Goal: Task Accomplishment & Management: Complete application form

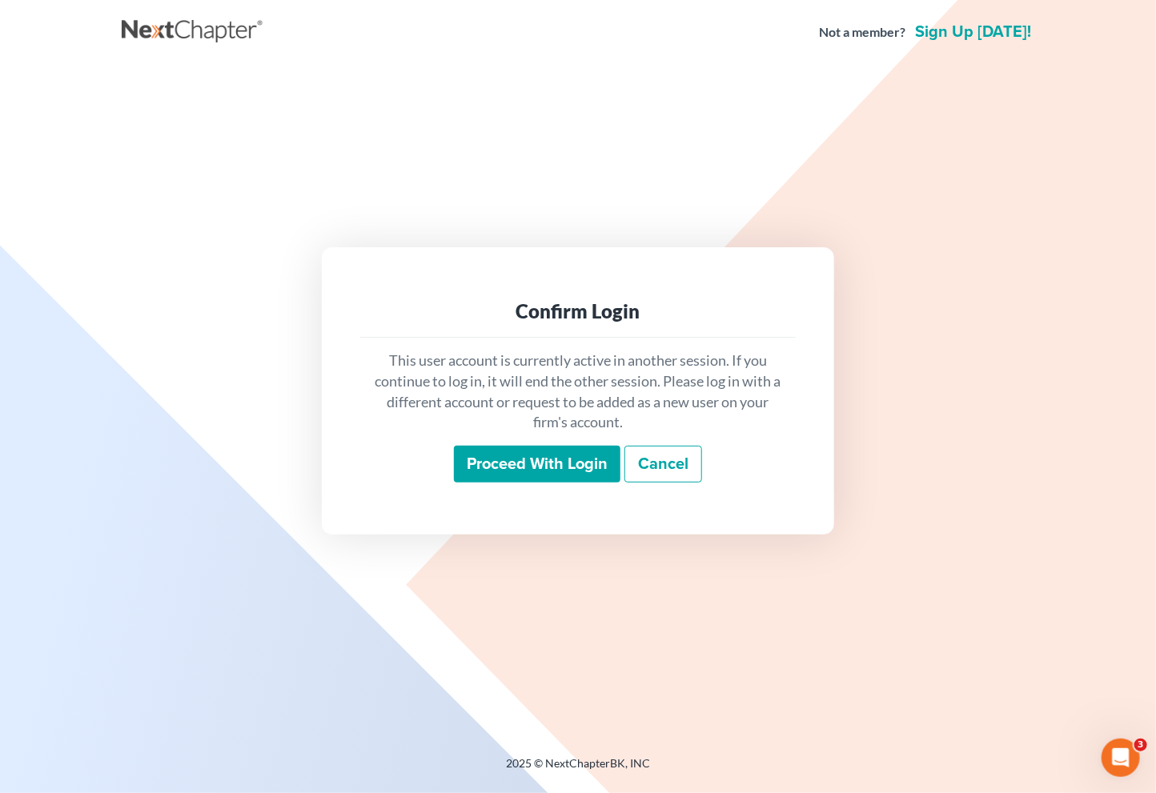
click at [557, 470] on input "Proceed with login" at bounding box center [537, 464] width 166 height 37
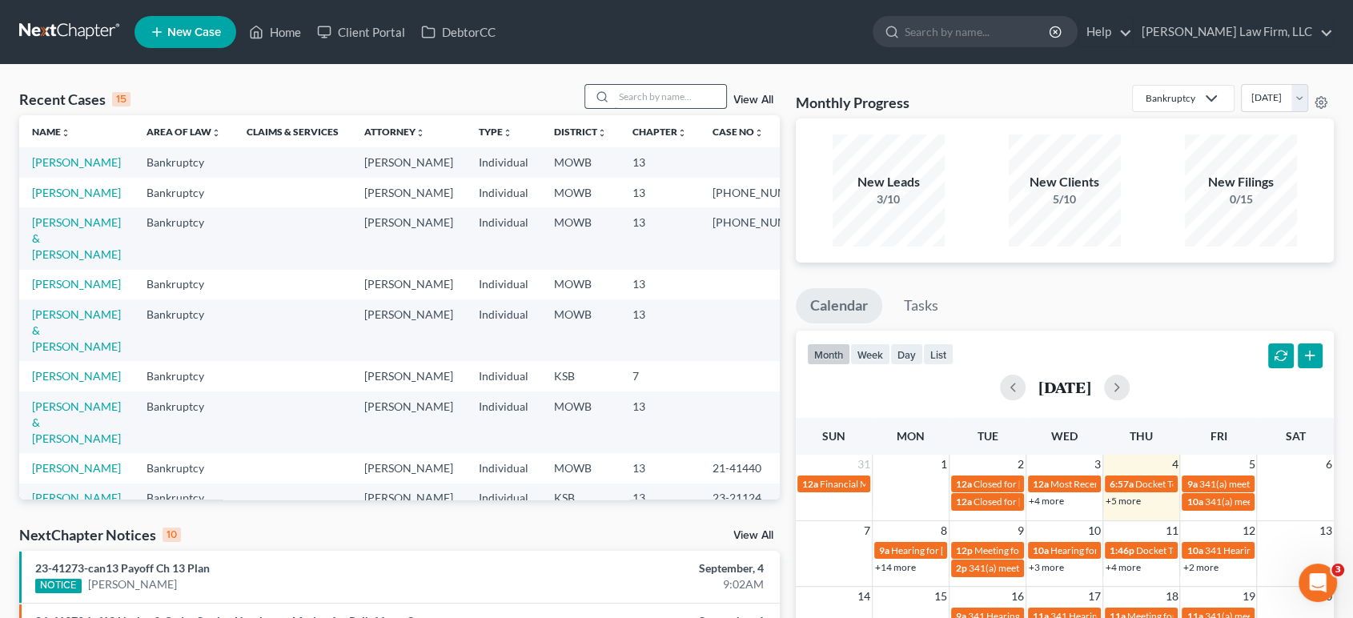
drag, startPoint x: 667, startPoint y: 115, endPoint x: 703, endPoint y: 86, distance: 46.6
click at [703, 86] on div "Recent Cases 15 View All Name unfold_more expand_more expand_less Area of Law u…" at bounding box center [399, 291] width 760 height 415
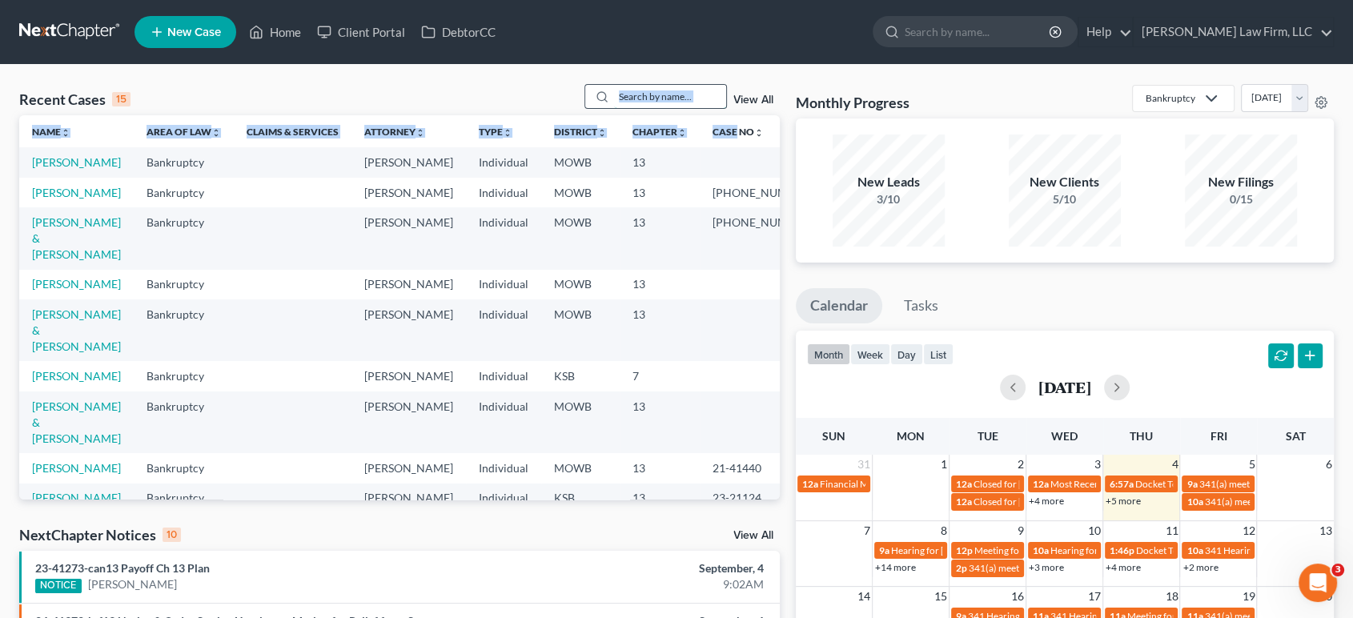
click at [703, 86] on input "search" at bounding box center [670, 96] width 112 height 23
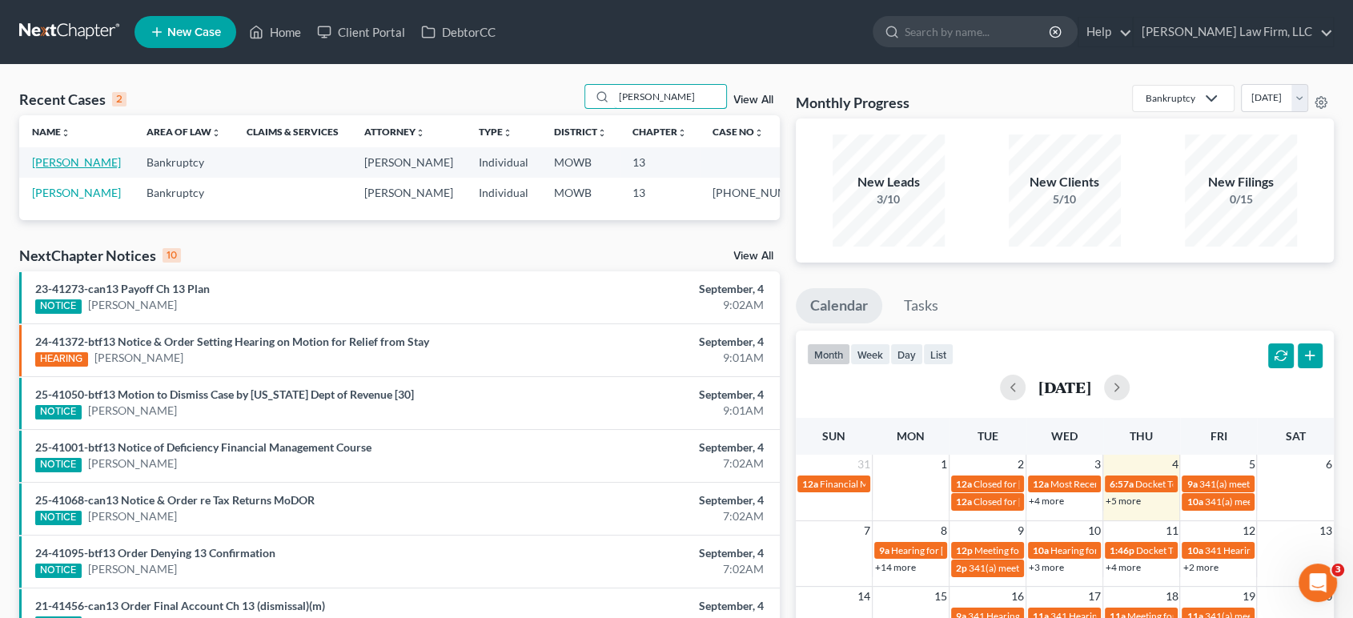
type input "marshall"
click at [49, 159] on link "Marshall, Calvin" at bounding box center [76, 162] width 89 height 14
select select "4"
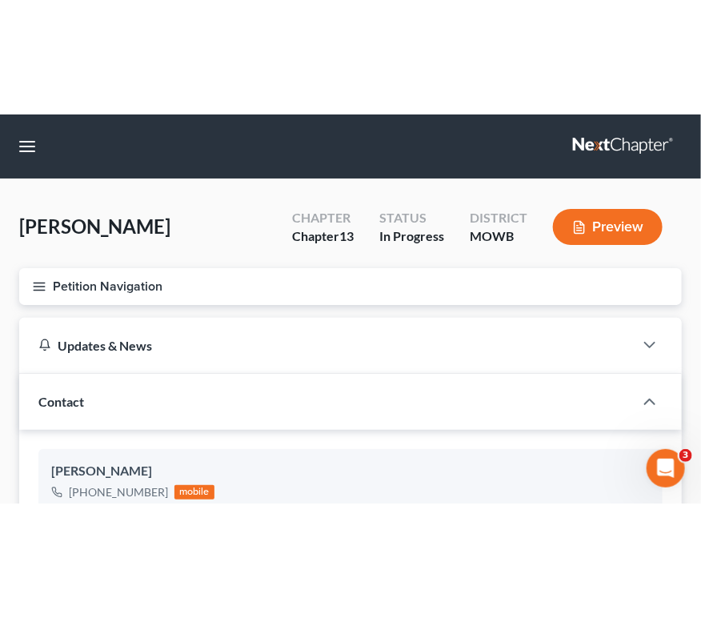
scroll to position [96, 0]
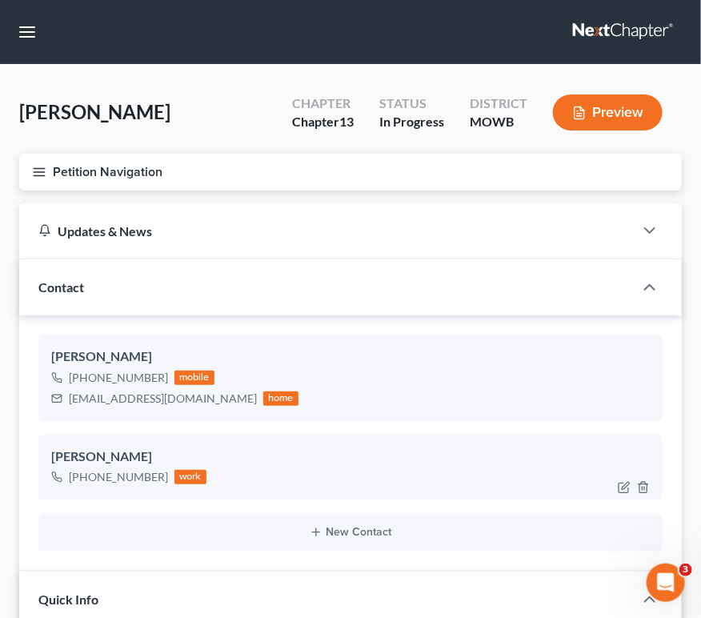
click at [337, 447] on div "Calvin Marshall III" at bounding box center [350, 456] width 599 height 19
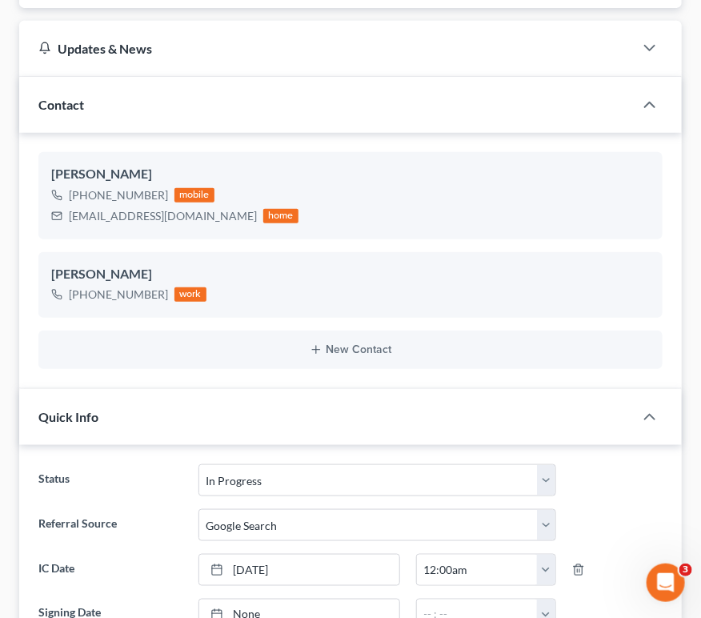
scroll to position [0, 0]
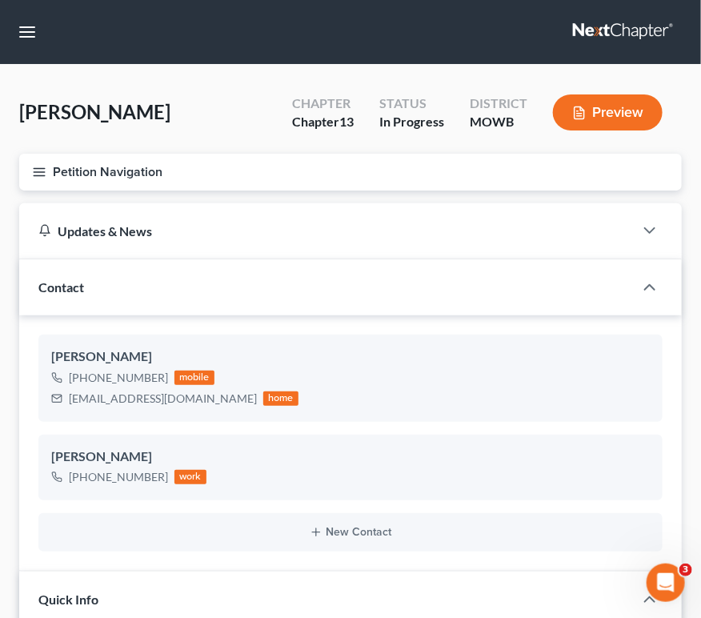
click at [41, 174] on icon "button" at bounding box center [39, 172] width 14 height 14
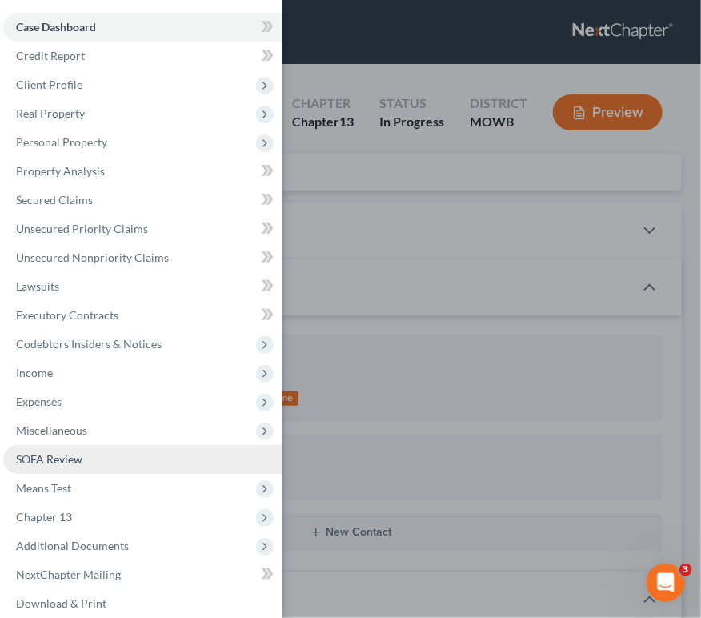
click at [66, 462] on span "SOFA Review" at bounding box center [49, 459] width 66 height 14
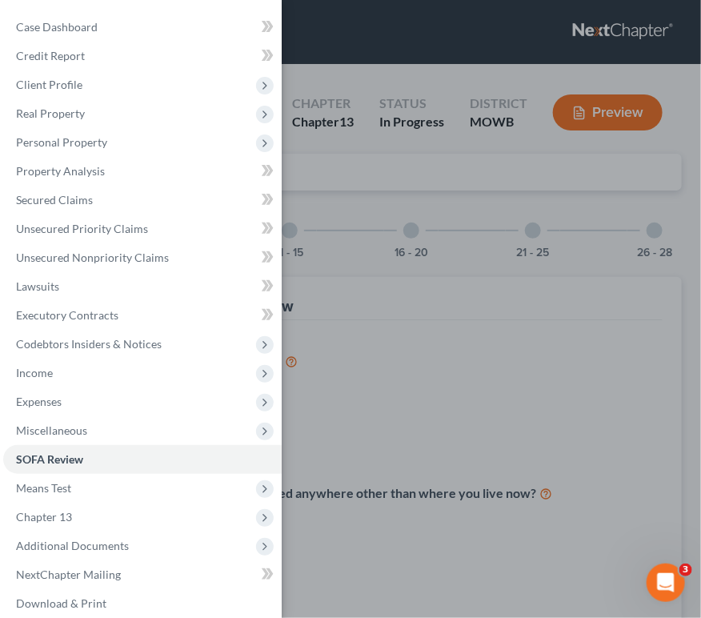
click at [359, 423] on div "Case Dashboard Payments Invoices Payments Payments Credit Report Client Profile" at bounding box center [350, 309] width 701 height 618
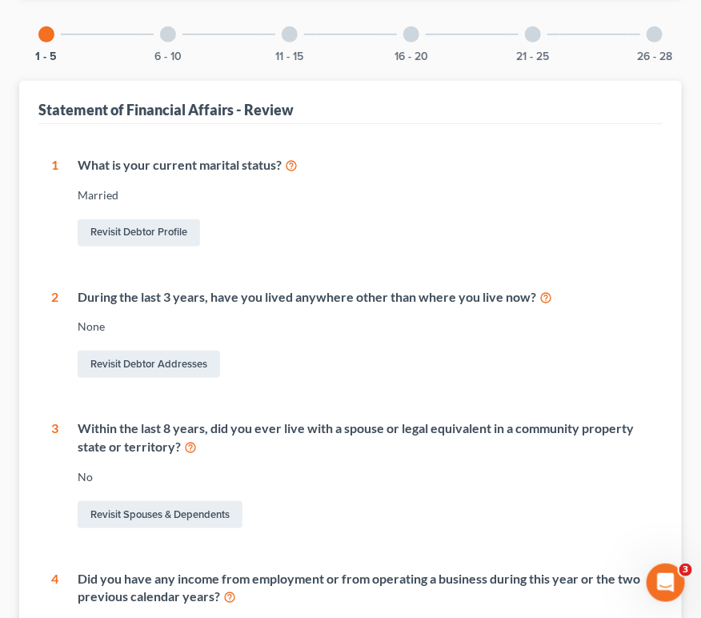
scroll to position [199, 0]
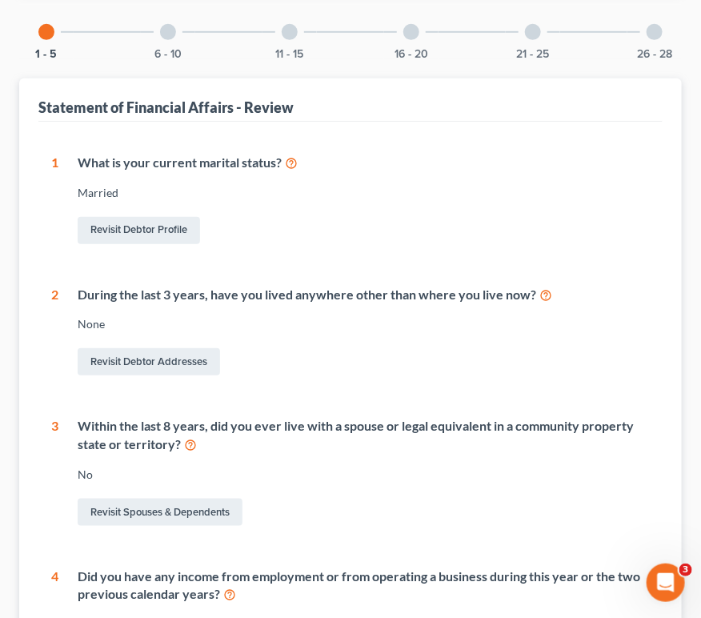
click at [175, 34] on div "6 - 10" at bounding box center [168, 32] width 54 height 54
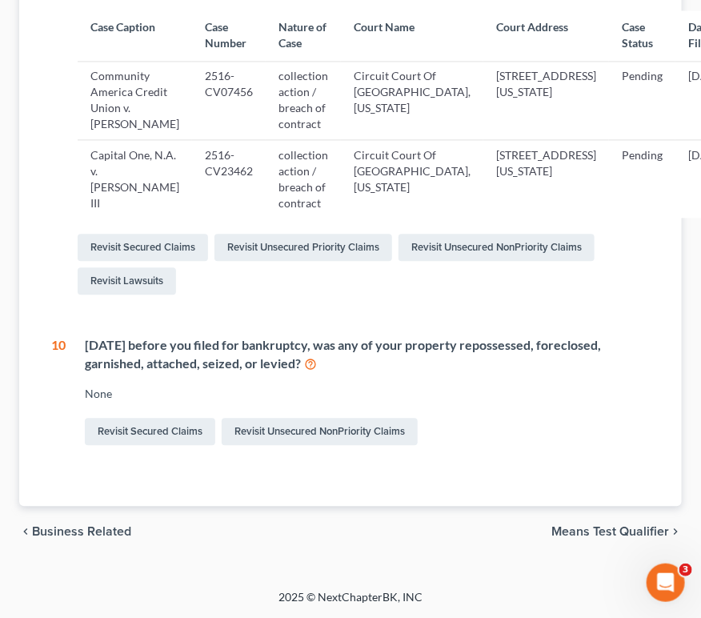
scroll to position [0, 0]
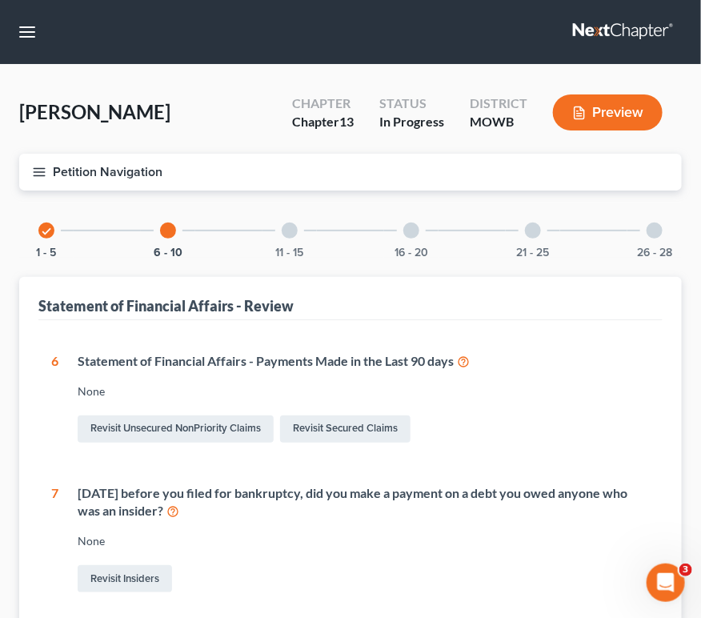
click at [285, 241] on div "11 - 15" at bounding box center [290, 230] width 54 height 54
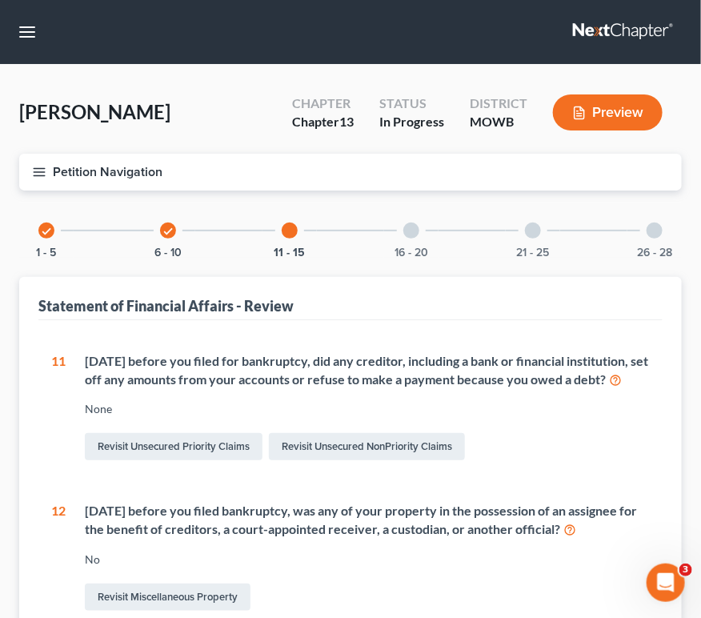
click at [410, 233] on div at bounding box center [411, 231] width 16 height 16
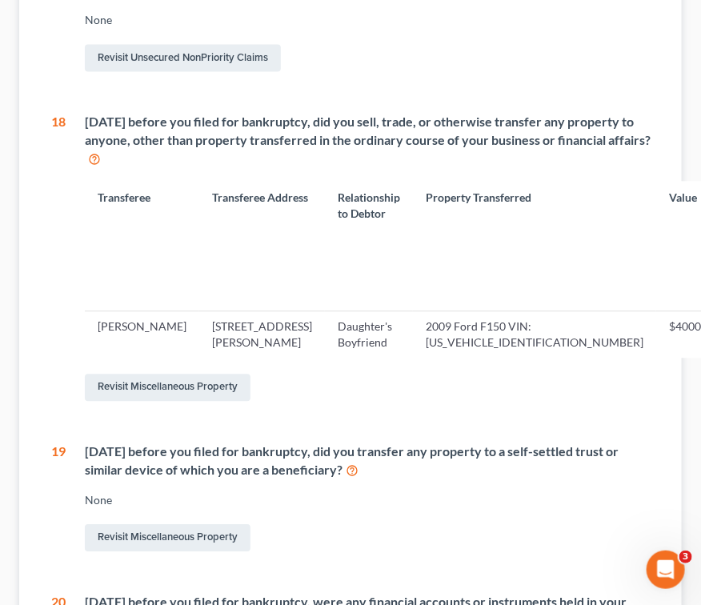
scroll to position [925, 0]
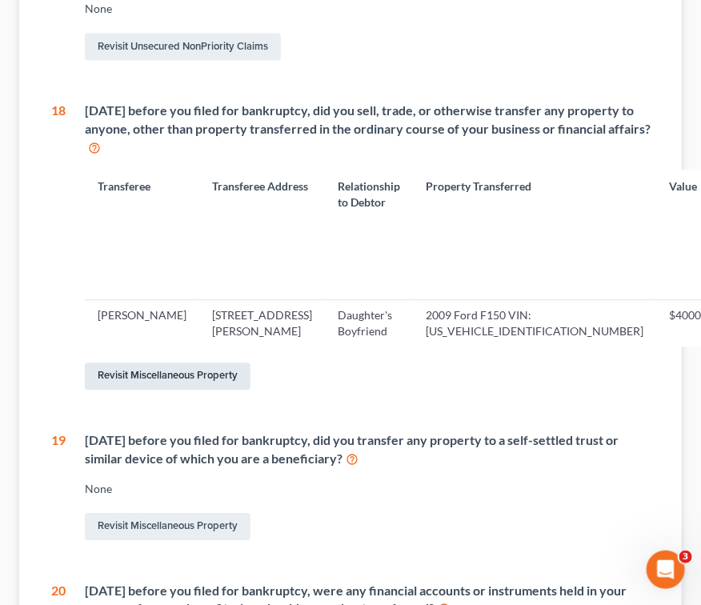
click at [155, 390] on link "Revisit Miscellaneous Property" at bounding box center [168, 376] width 166 height 27
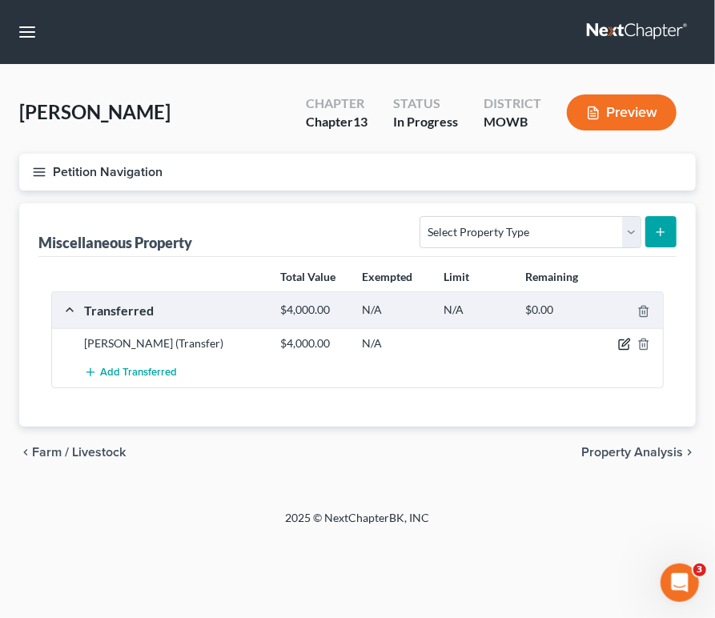
click at [621, 345] on icon "button" at bounding box center [624, 344] width 13 height 13
select select "Ordinary (within 2 years)"
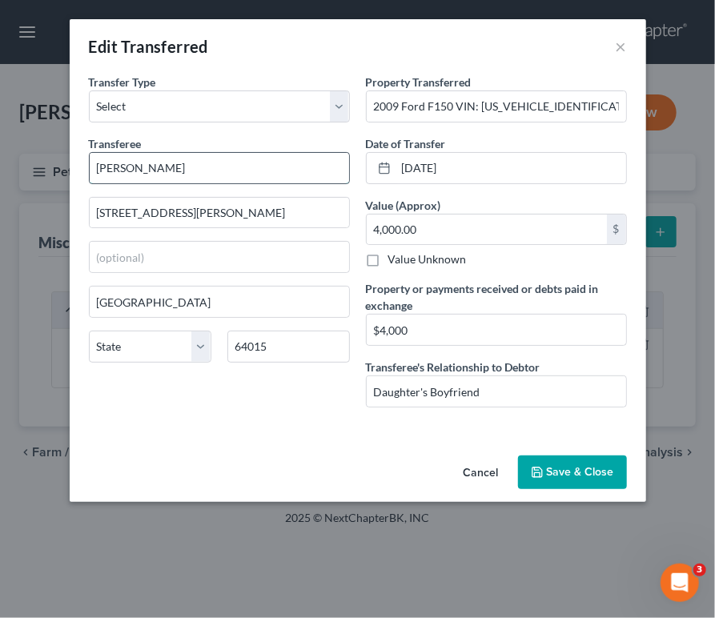
click at [203, 180] on input "Jesse UNK" at bounding box center [219, 168] width 259 height 30
type input "Jesus Abarca"
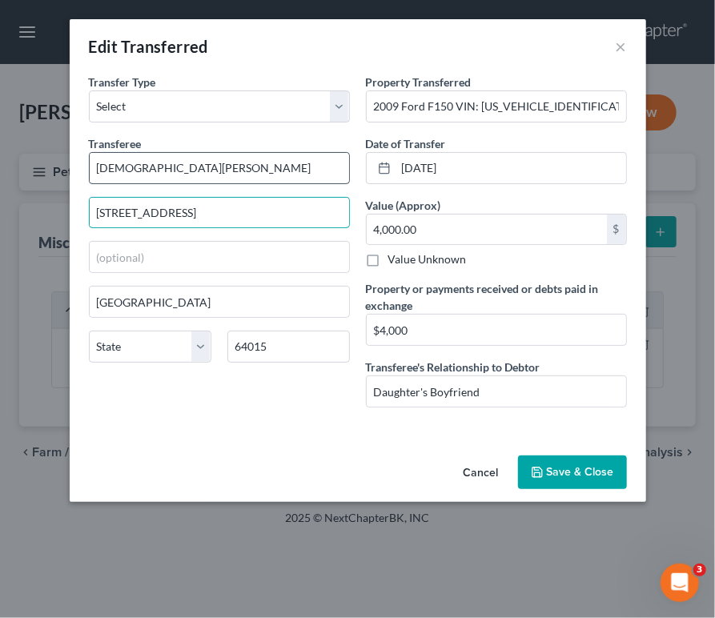
type input "2115 S 15th Street"
click at [174, 203] on input "2115 S 15th Street" at bounding box center [219, 213] width 259 height 30
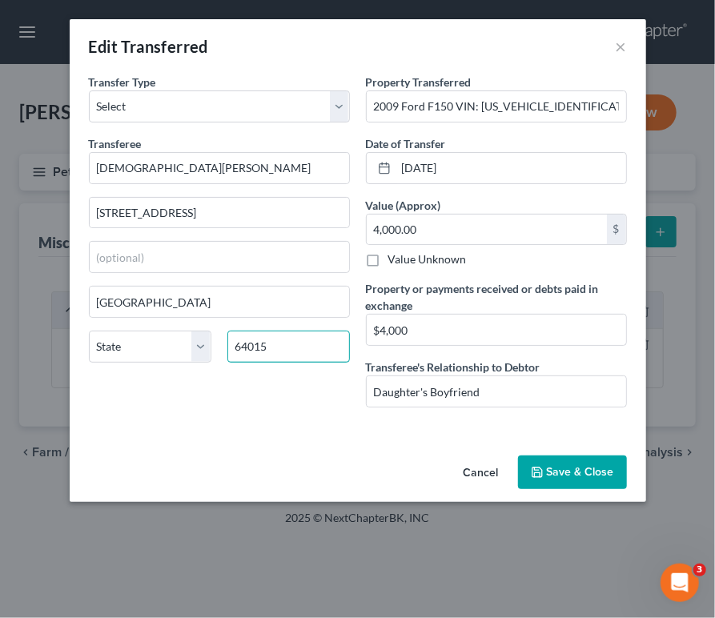
drag, startPoint x: 280, startPoint y: 361, endPoint x: 287, endPoint y: 346, distance: 16.8
click at [287, 346] on div "State AL AK AR AZ CA CO CT DE DC FL GA GU HI ID IL IN IA KS KY LA ME MD MA MI M…" at bounding box center [219, 353] width 277 height 45
click at [287, 346] on input "64015" at bounding box center [288, 347] width 122 height 32
type input "66103"
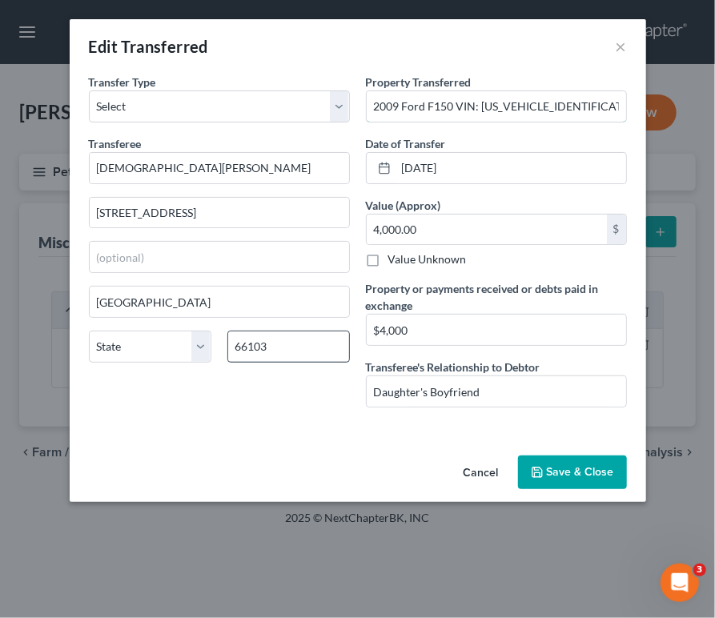
type input "Kansas City"
click at [181, 355] on select "State AL AK AR AZ CA CO CT DE DC FL GA GU HI ID IL IN IA KS KY LA ME MD MA MI M…" at bounding box center [150, 347] width 122 height 32
select select "17"
click at [89, 331] on select "State AL AK AR AZ CA CO CT DE DC FL GA GU HI ID IL IN IA KS KY LA ME MD MA MI M…" at bounding box center [150, 347] width 122 height 32
click at [568, 476] on button "Save & Close" at bounding box center [572, 472] width 109 height 34
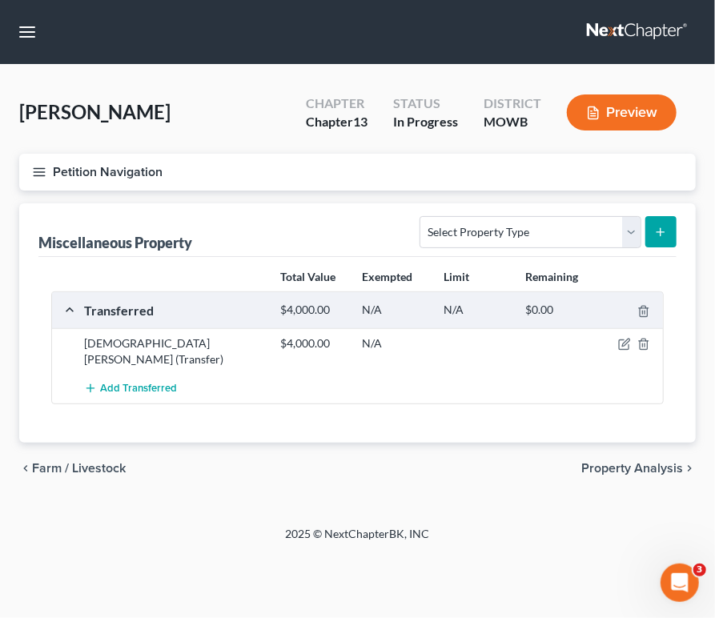
click at [273, 530] on div "2025 © NextChapterBK, INC" at bounding box center [358, 540] width 576 height 29
click at [202, 474] on div "chevron_left Farm / Livestock Property Analysis chevron_right" at bounding box center [357, 468] width 676 height 51
